Goal: Use online tool/utility: Utilize a website feature to perform a specific function

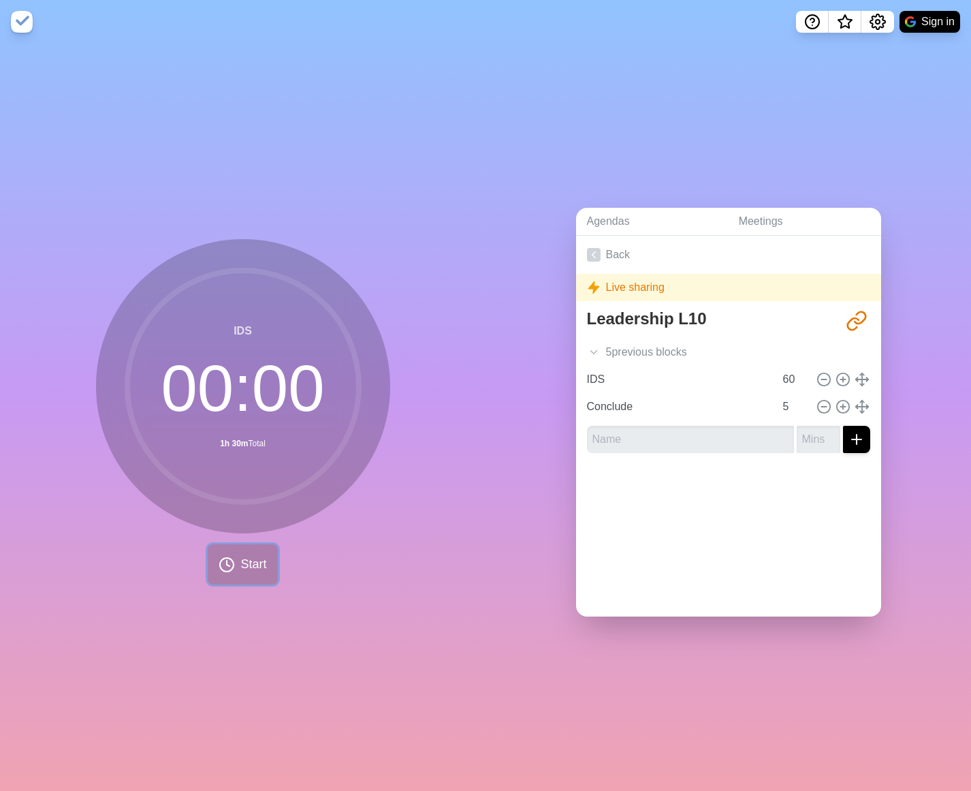
drag, startPoint x: 236, startPoint y: 556, endPoint x: 232, endPoint y: 562, distance: 7.4
click at [232, 562] on button "Start" at bounding box center [242, 564] width 69 height 40
click at [215, 559] on polygon at bounding box center [210, 565] width 9 height 14
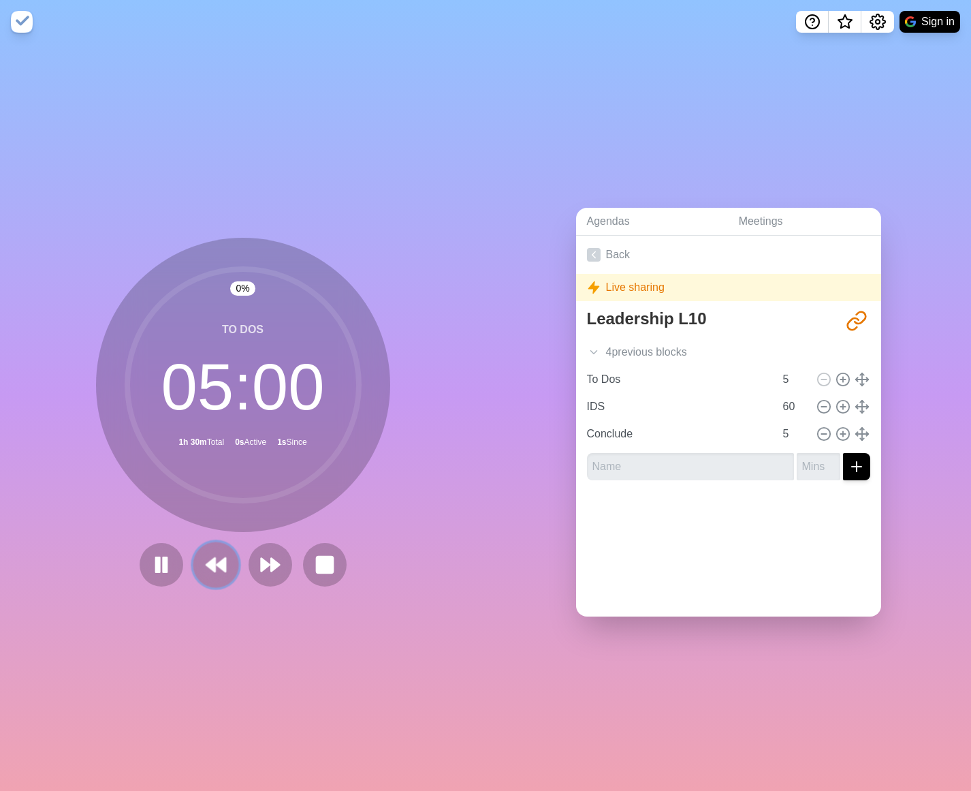
click at [215, 559] on polygon at bounding box center [210, 565] width 9 height 14
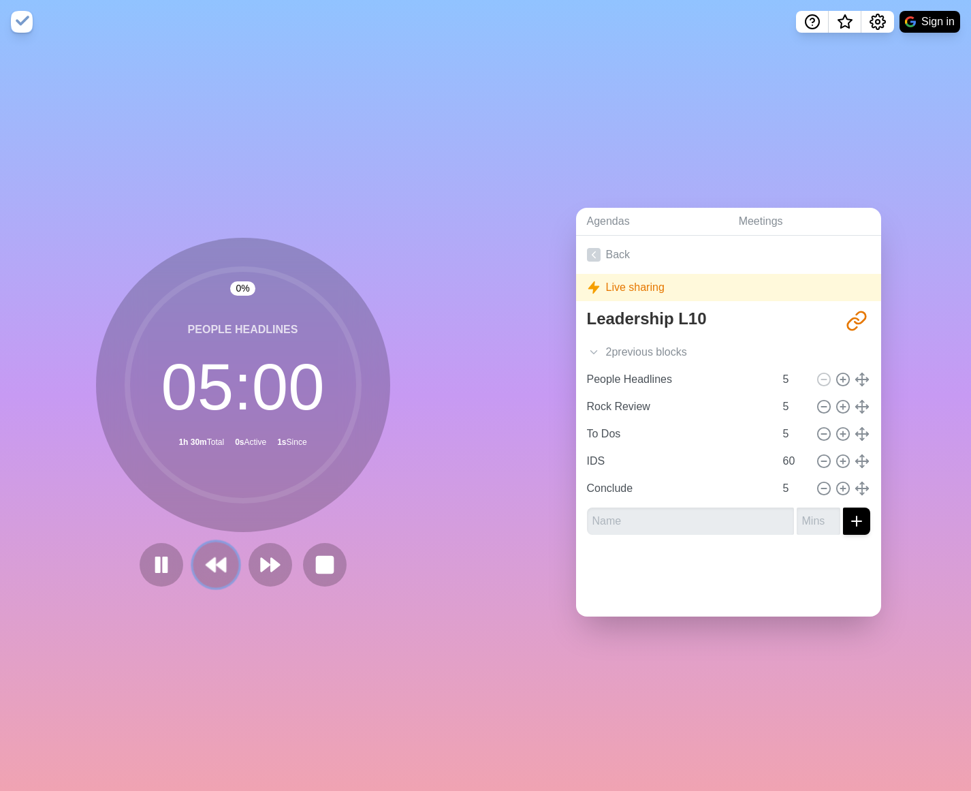
click at [215, 559] on polygon at bounding box center [210, 565] width 9 height 14
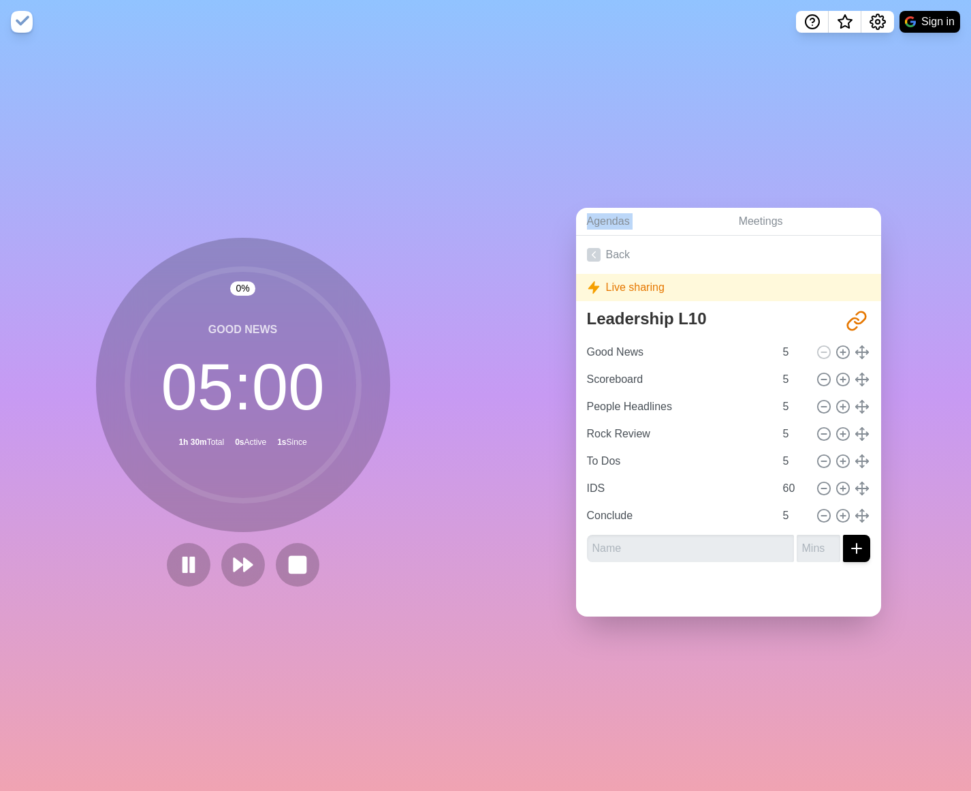
click at [215, 558] on div at bounding box center [242, 565] width 163 height 44
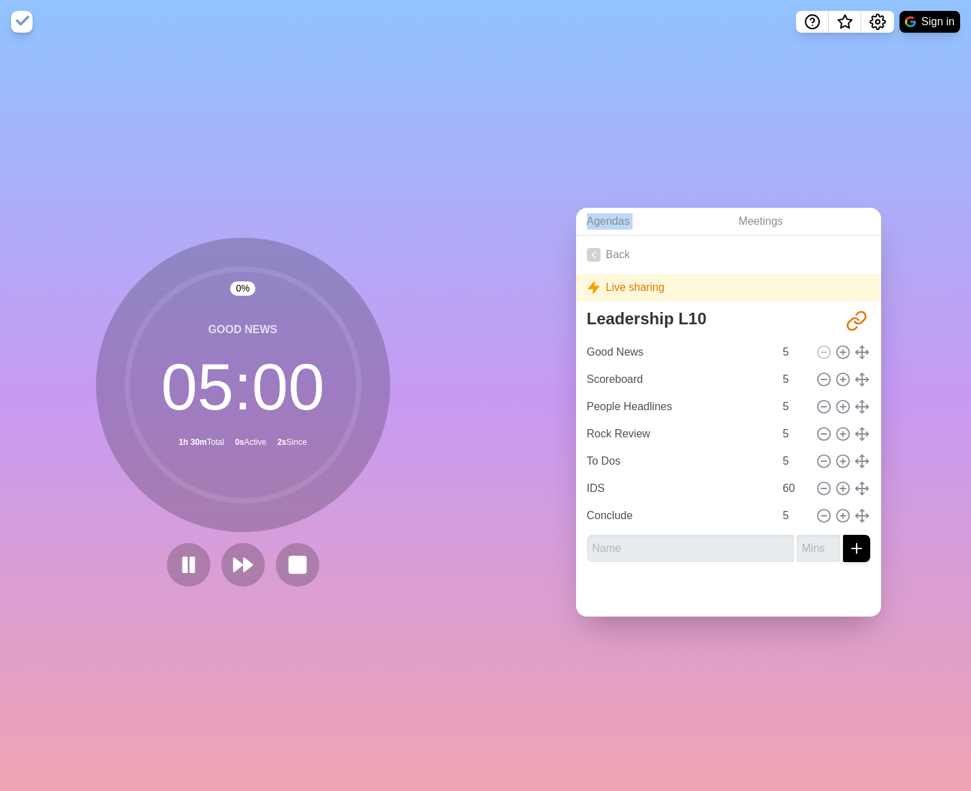
click at [215, 558] on div at bounding box center [242, 565] width 163 height 44
click at [194, 567] on rect at bounding box center [192, 563] width 4 height 15
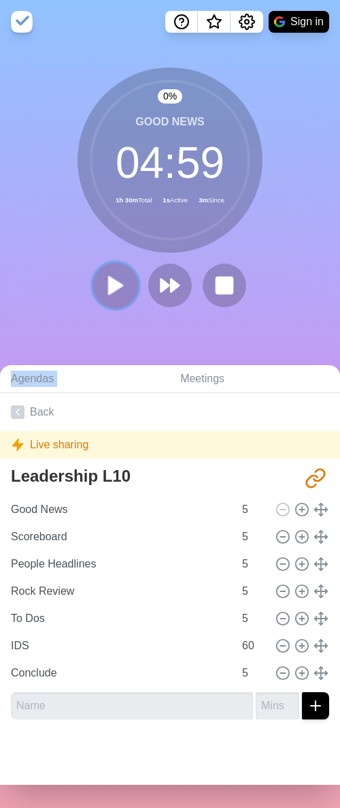
click at [112, 288] on polygon at bounding box center [116, 284] width 14 height 17
